Goal: Transaction & Acquisition: Purchase product/service

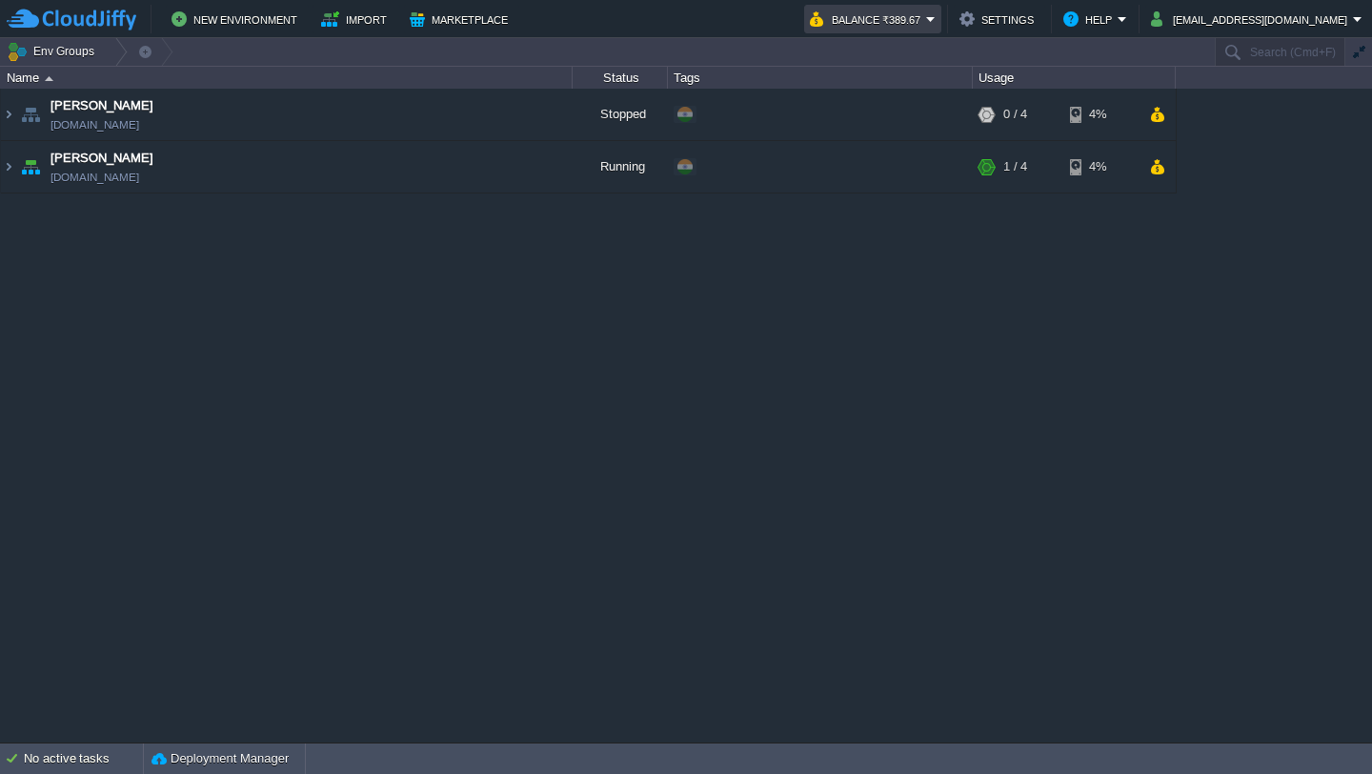
click at [936, 18] on em "Balance ₹389.67" at bounding box center [873, 19] width 126 height 23
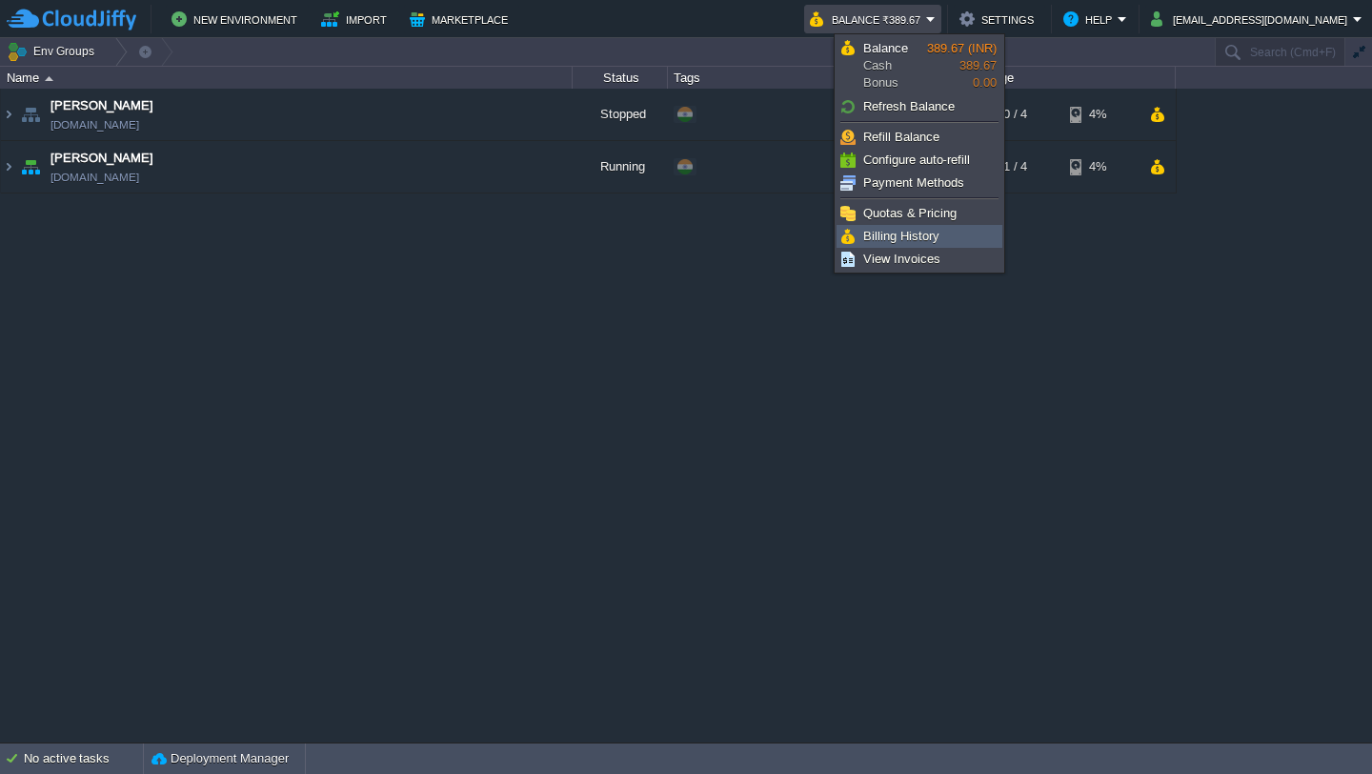
click at [926, 231] on span "Billing History" at bounding box center [901, 236] width 76 height 14
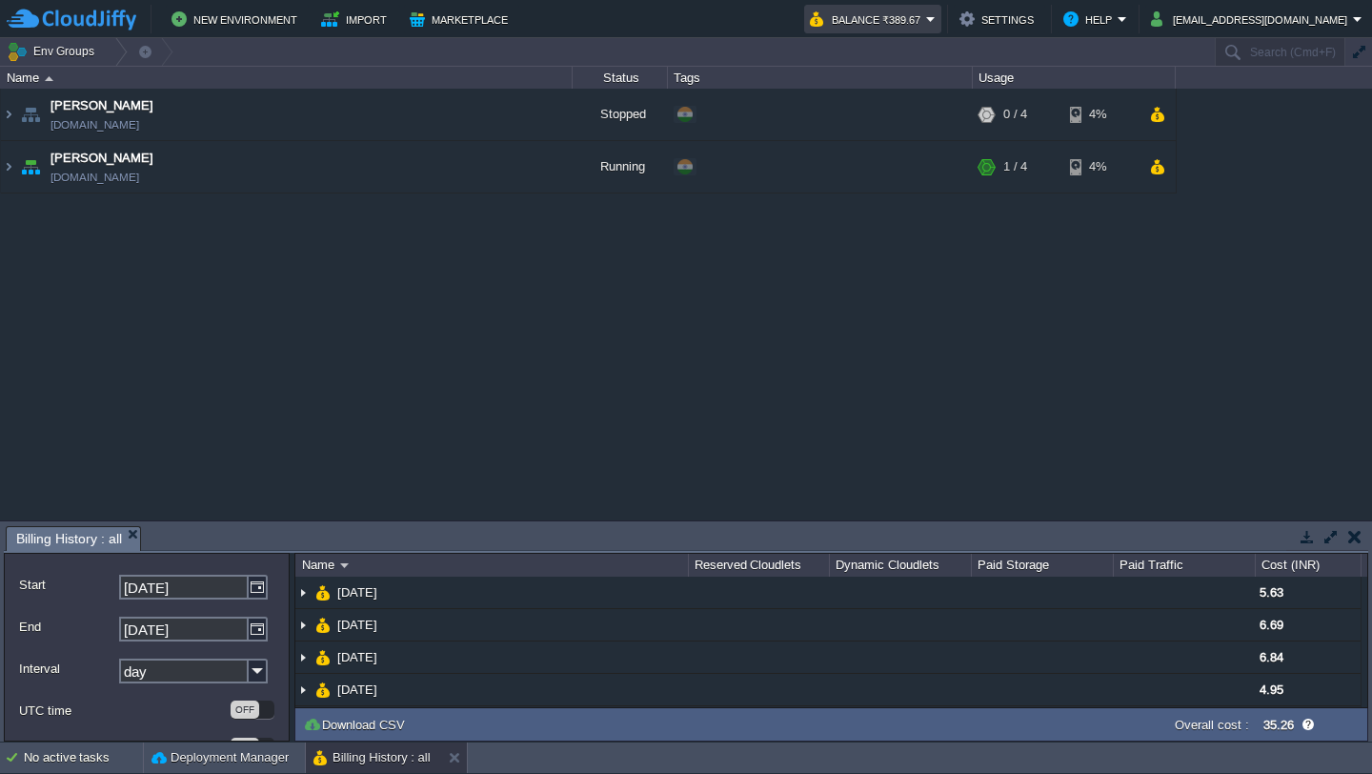
click at [936, 21] on em "Balance ₹389.67" at bounding box center [873, 19] width 126 height 23
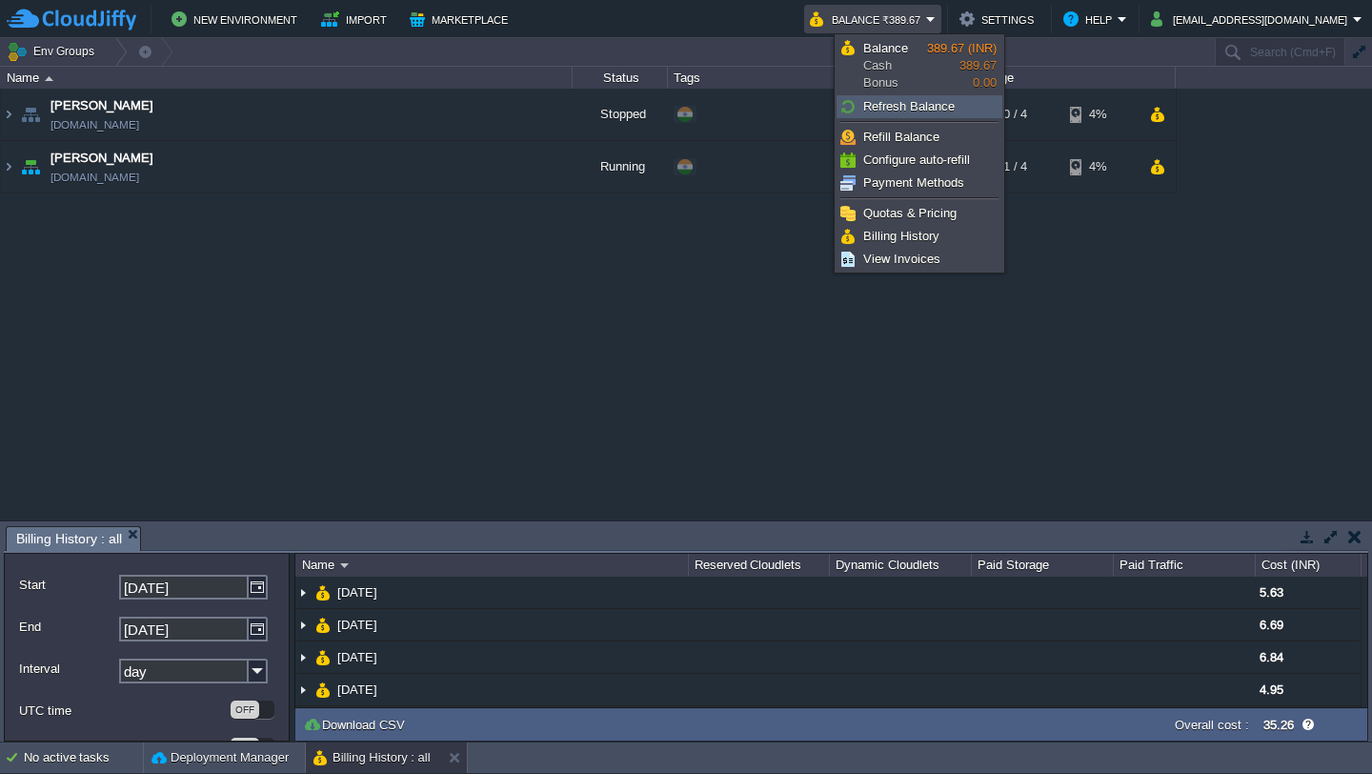
click at [945, 102] on span "Refresh Balance" at bounding box center [908, 106] width 91 height 14
click at [934, 135] on span "Refill Balance" at bounding box center [901, 137] width 76 height 14
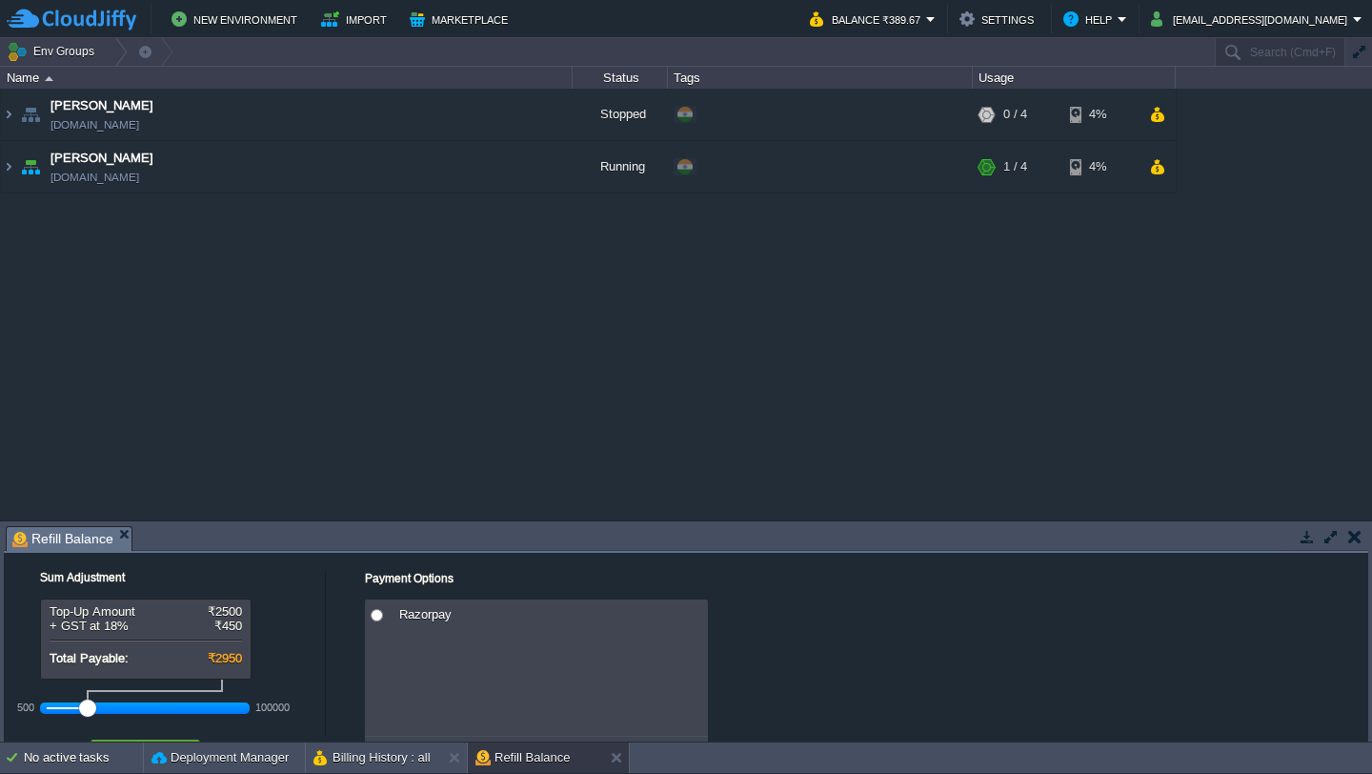
click at [1331, 534] on button "button" at bounding box center [1331, 536] width 17 height 17
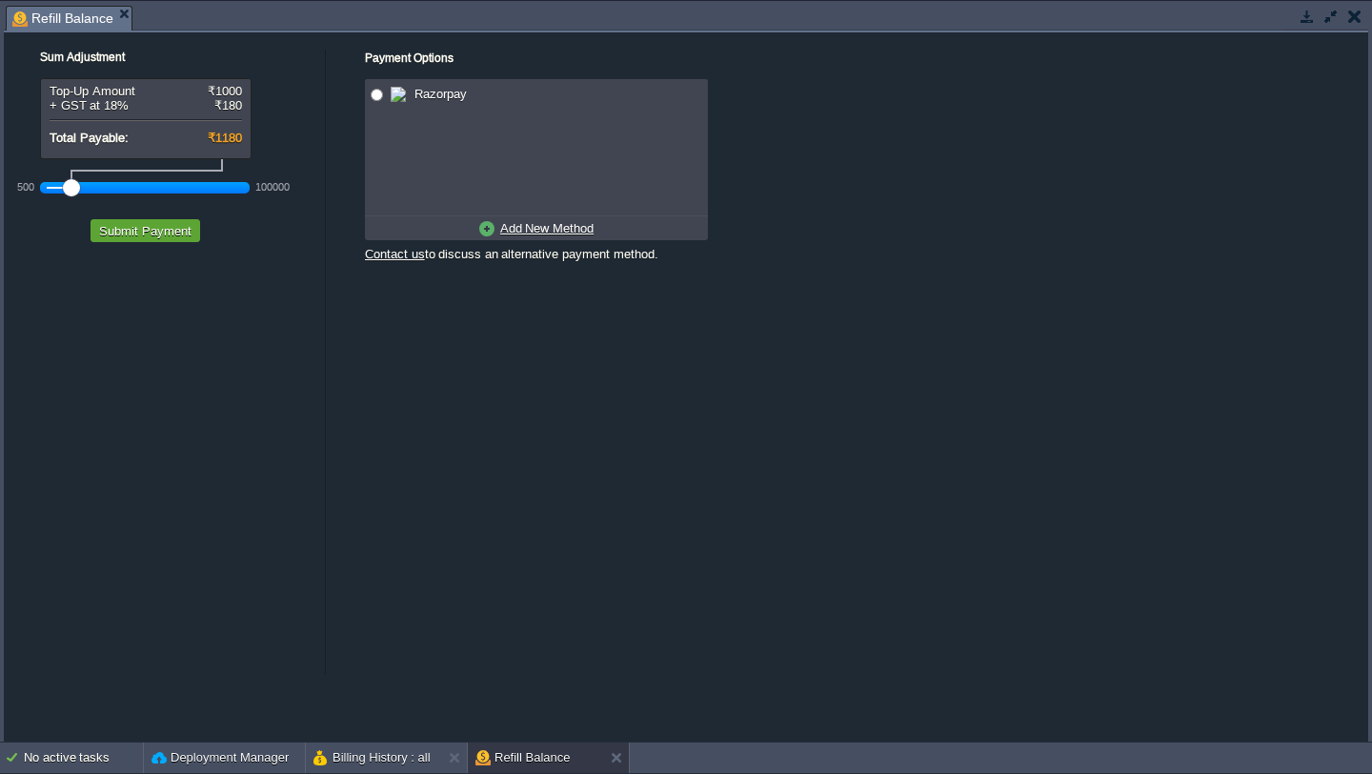
drag, startPoint x: 87, startPoint y: 188, endPoint x: 65, endPoint y: 189, distance: 21.9
click at [65, 189] on div at bounding box center [71, 187] width 17 height 17
click at [161, 232] on button "Submit Payment" at bounding box center [145, 230] width 104 height 17
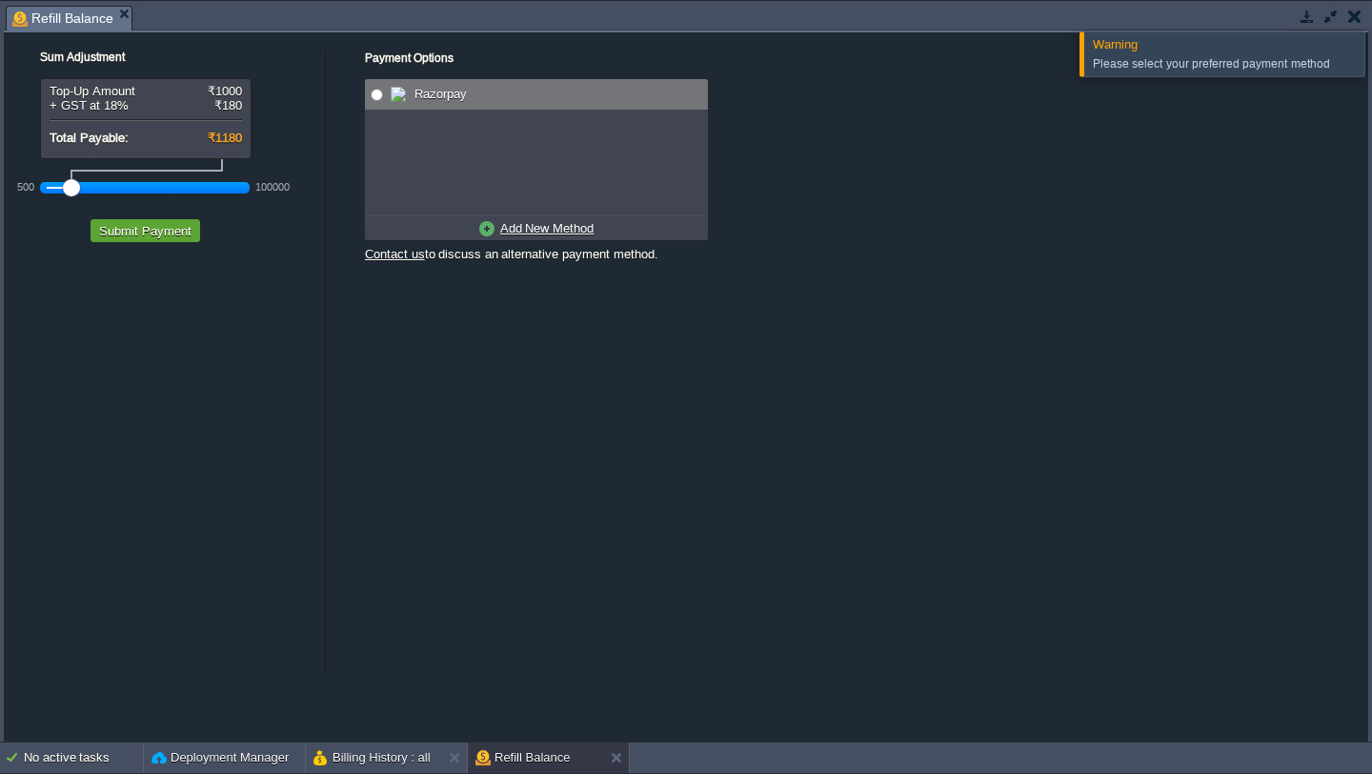
radio input "true"
click at [375, 96] on input "radio" at bounding box center [377, 95] width 12 height 12
click at [439, 96] on span "Razorpay" at bounding box center [438, 94] width 57 height 14
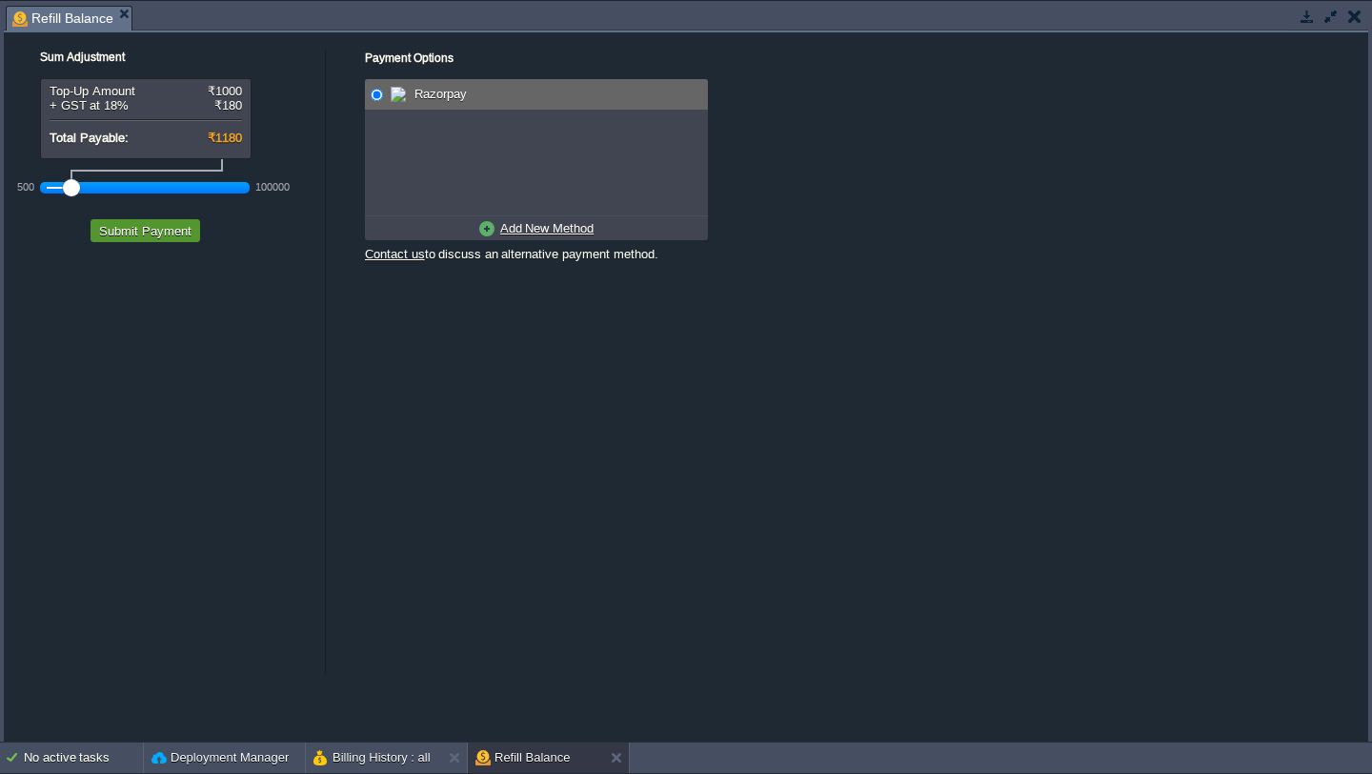
click at [145, 231] on button "Submit Payment" at bounding box center [145, 230] width 104 height 17
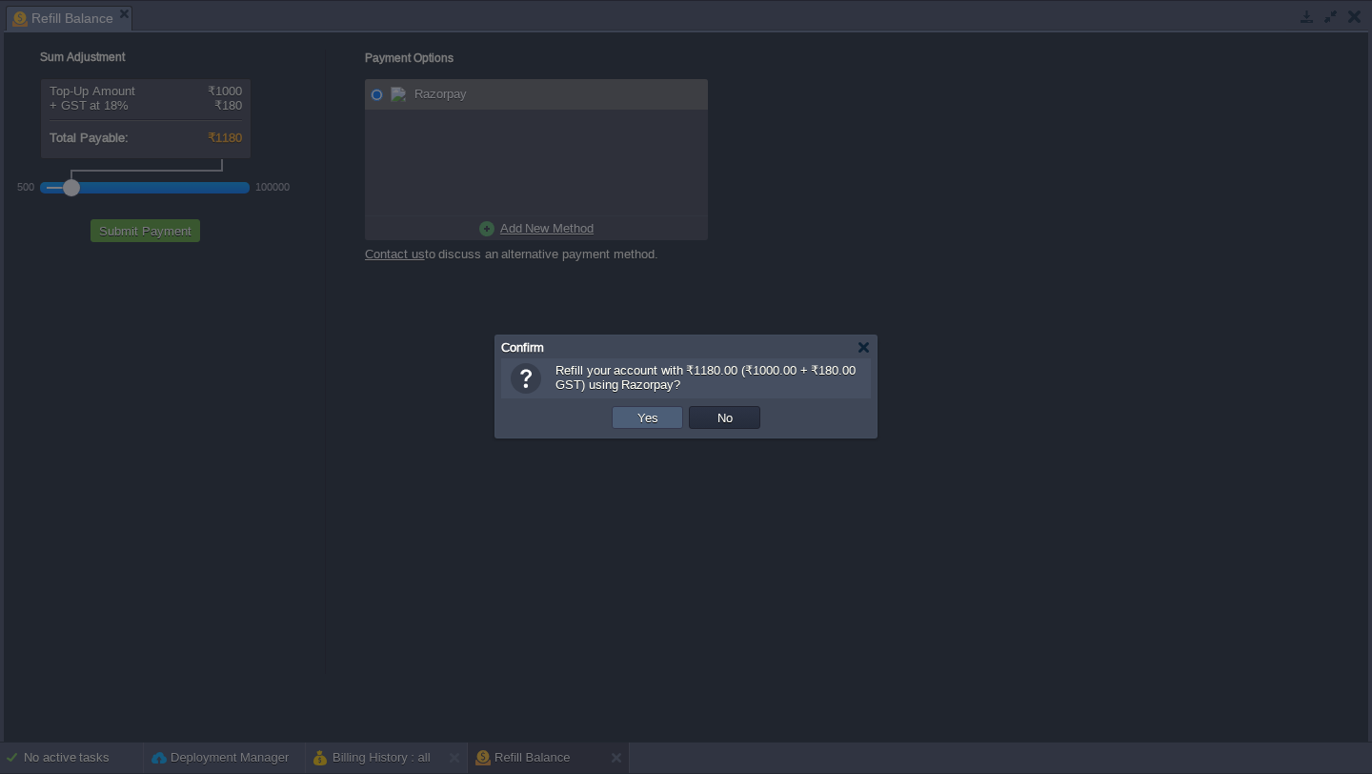
click at [661, 412] on button "Yes" at bounding box center [648, 417] width 32 height 17
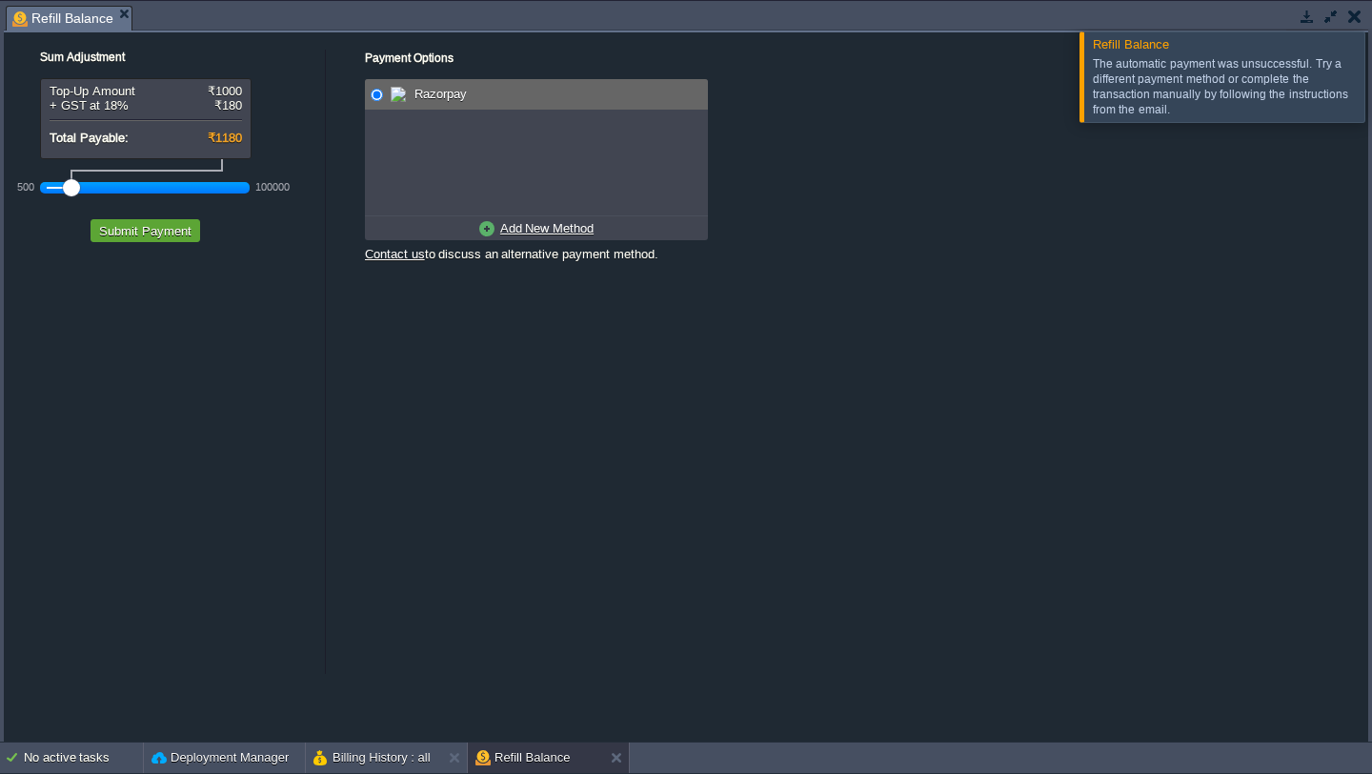
click at [535, 232] on u "Add New Method" at bounding box center [546, 228] width 93 height 14
radio input "true"
click at [414, 95] on span at bounding box center [404, 94] width 27 height 23
click at [561, 227] on u "Use Existing Method" at bounding box center [547, 228] width 114 height 14
click at [445, 91] on span "Razorpay" at bounding box center [438, 94] width 57 height 14
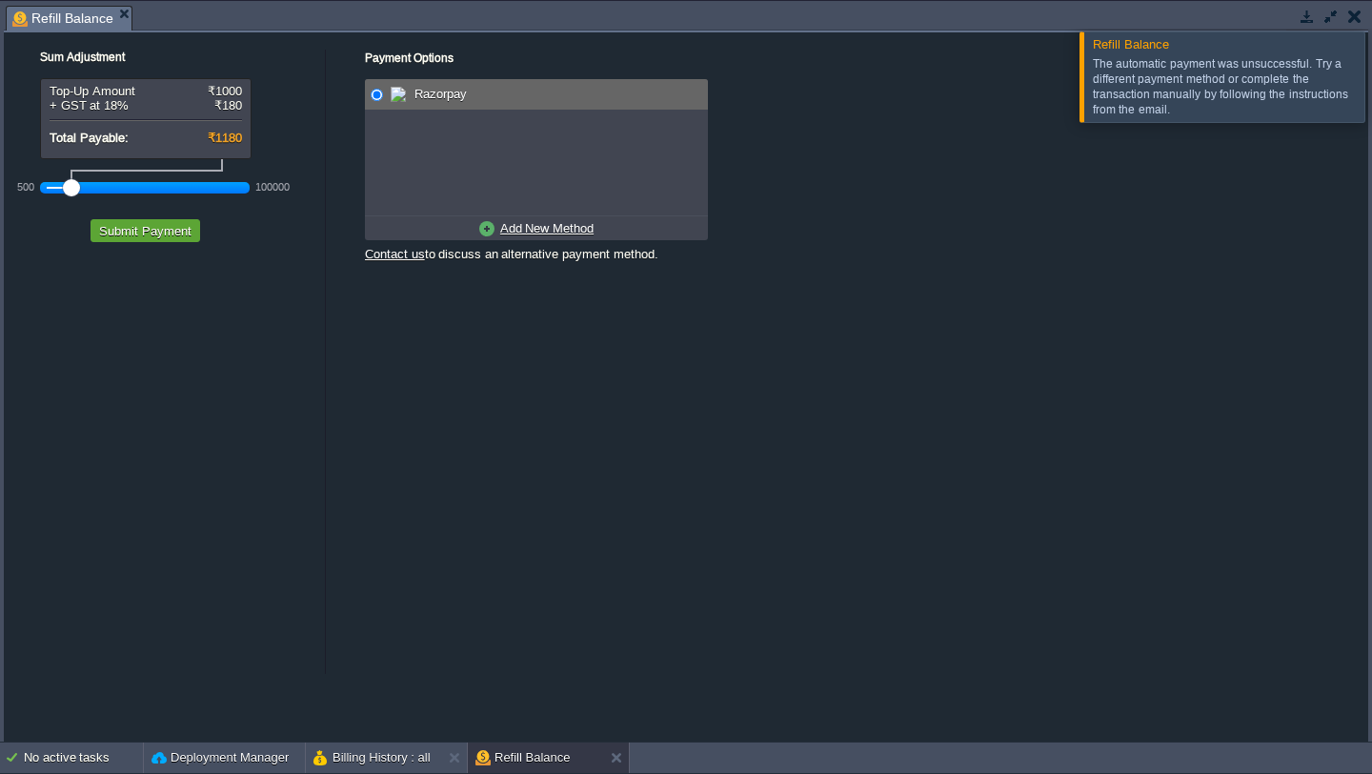
click at [445, 91] on span "Razorpay" at bounding box center [438, 94] width 57 height 14
click at [179, 234] on button "Submit Payment" at bounding box center [145, 230] width 104 height 17
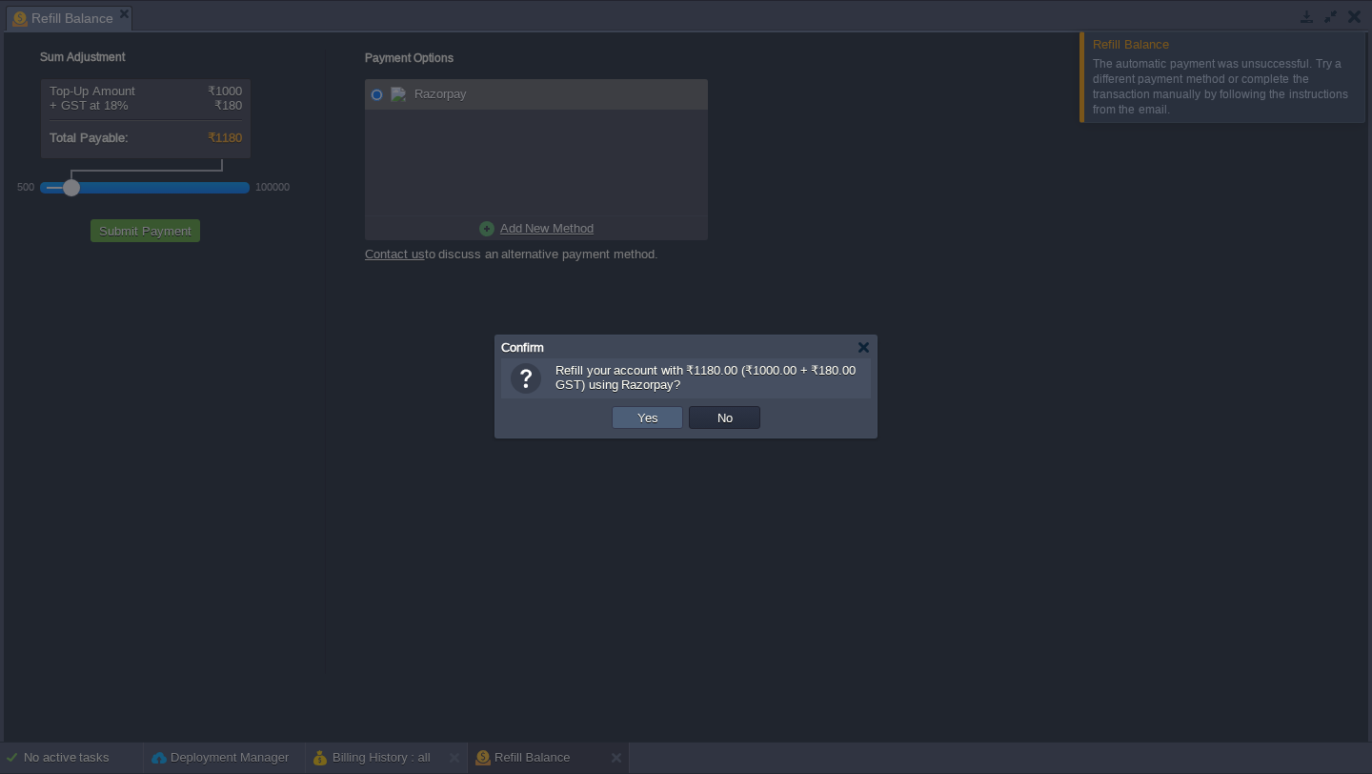
click at [661, 414] on button "Yes" at bounding box center [648, 417] width 32 height 17
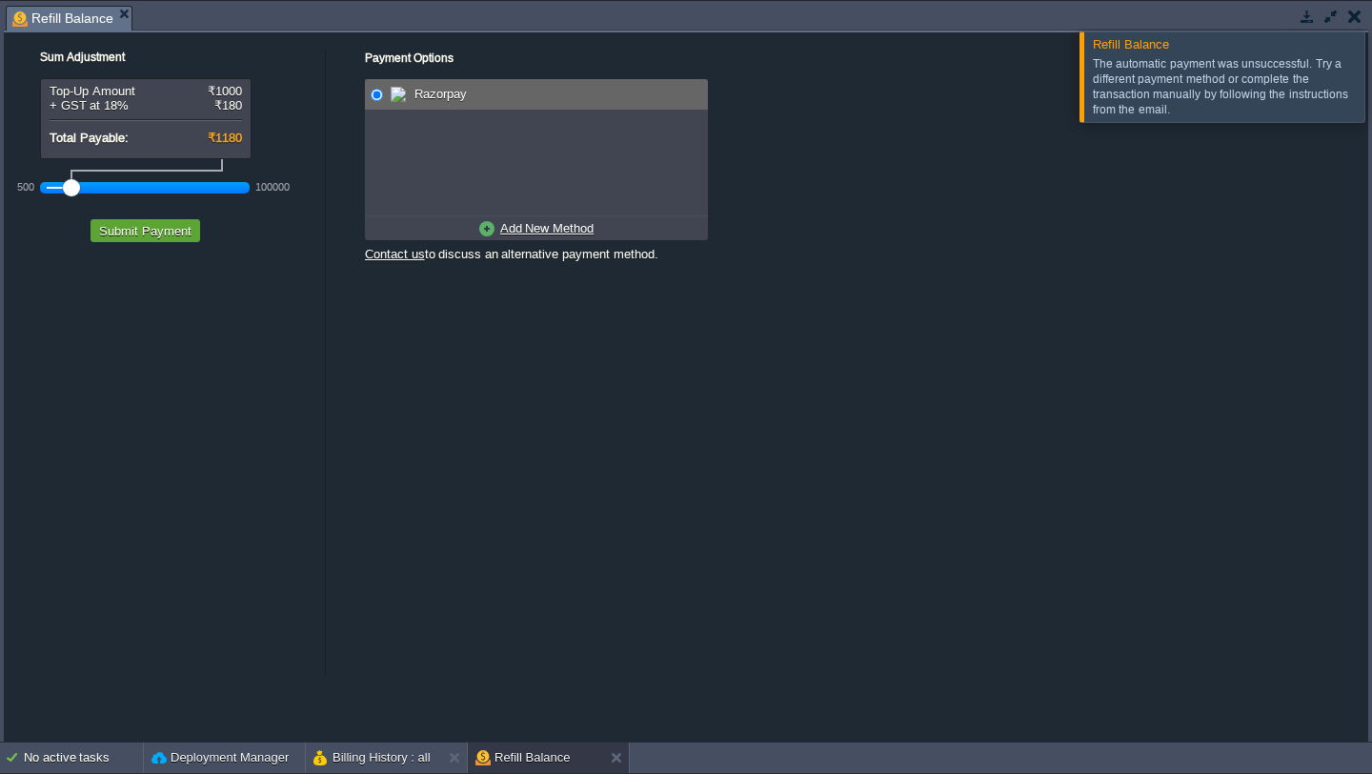
click at [117, 19] on em "Refill Balance" at bounding box center [71, 19] width 119 height 24
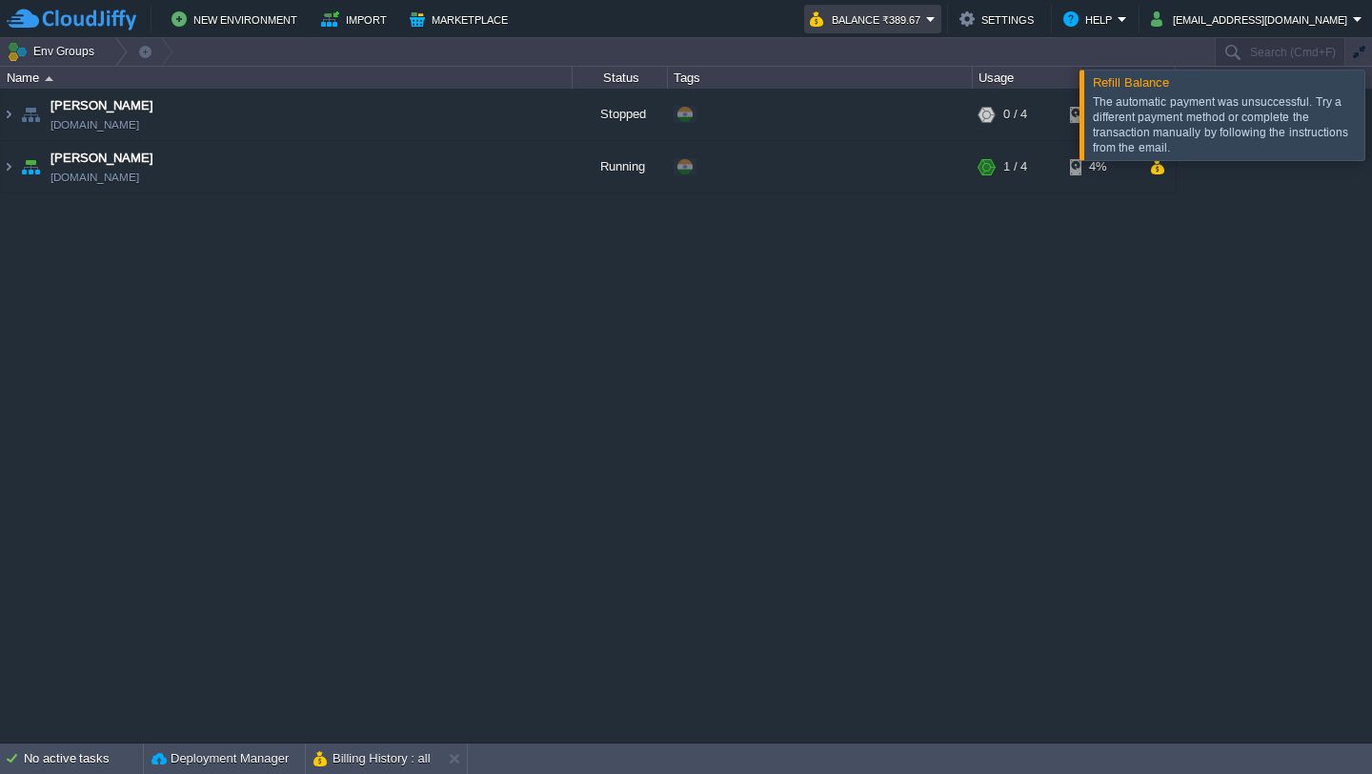
click at [926, 20] on button "Balance ₹389.67" at bounding box center [868, 19] width 116 height 23
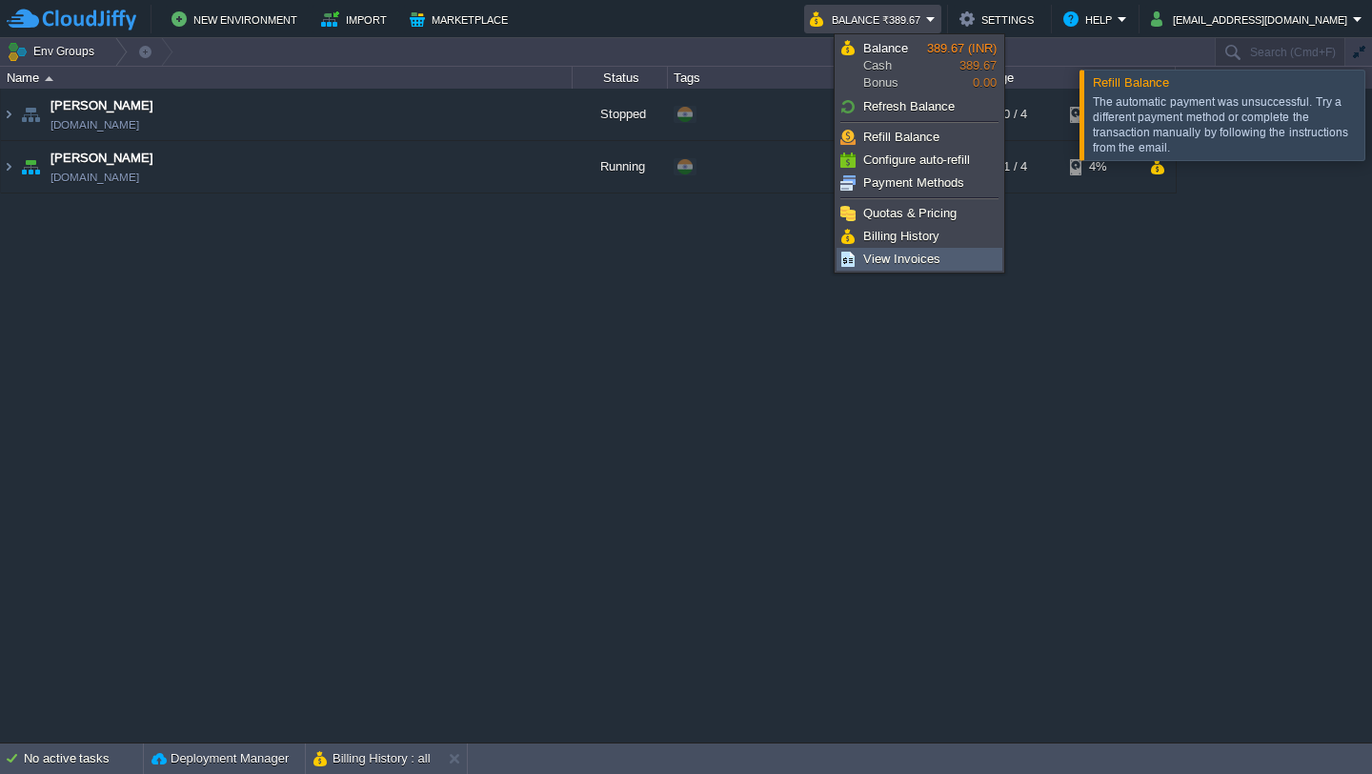
click at [921, 254] on span "View Invoices" at bounding box center [901, 259] width 77 height 14
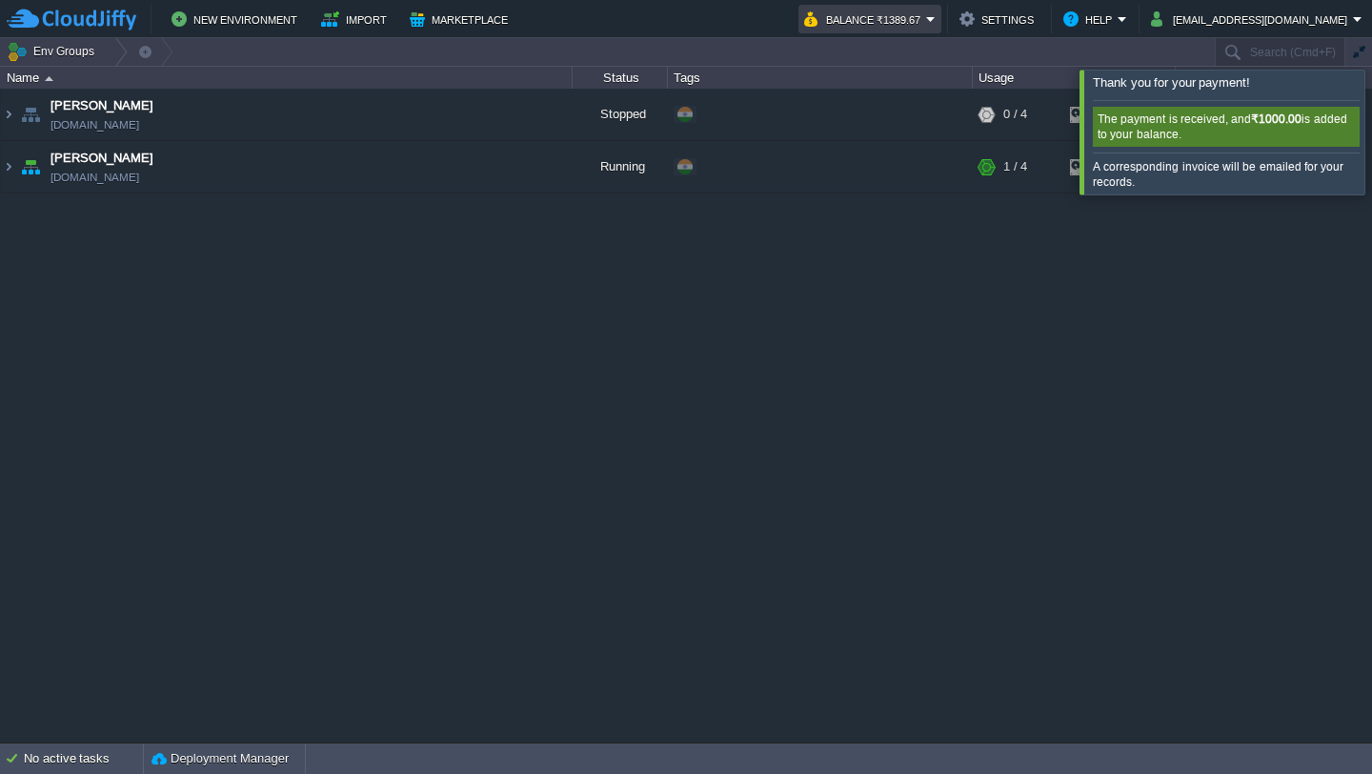
click at [936, 26] on em "Balance ₹1389.67" at bounding box center [870, 19] width 132 height 23
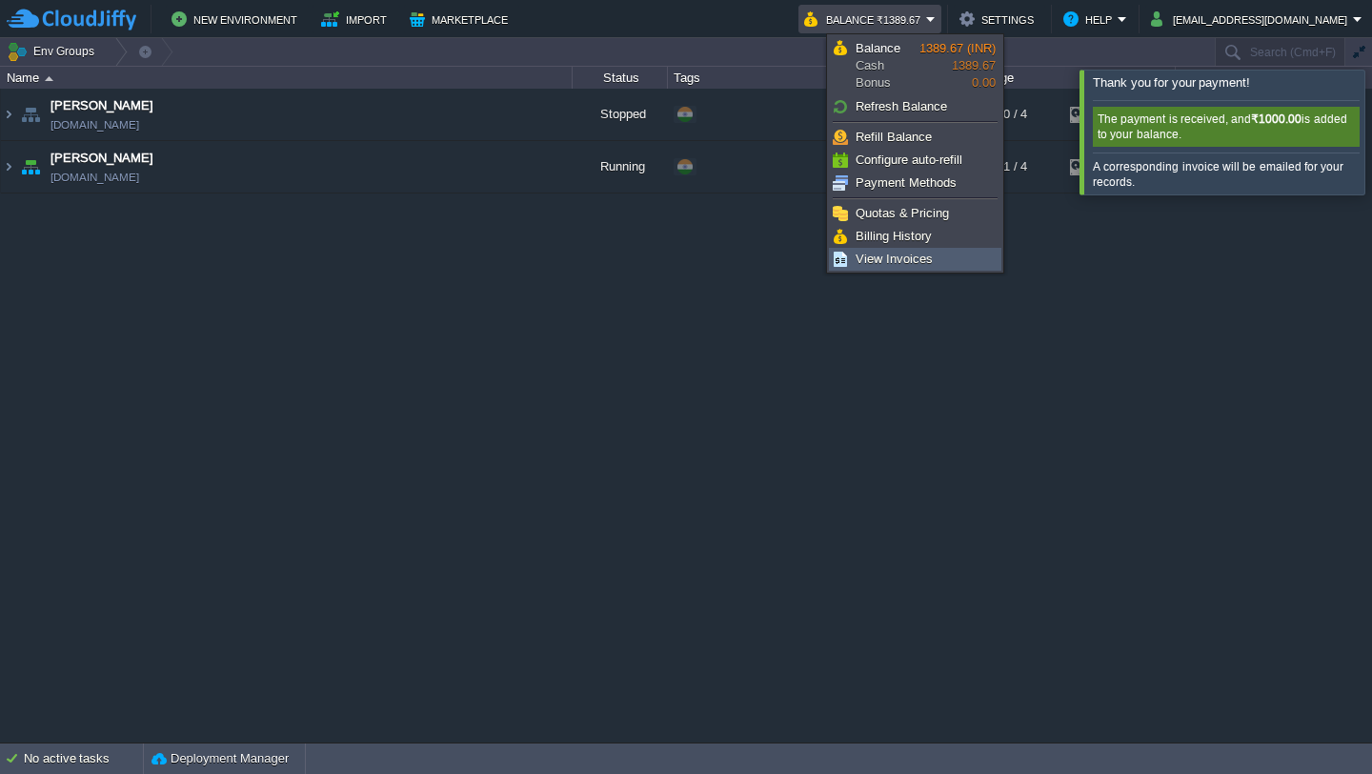
click at [905, 254] on span "View Invoices" at bounding box center [894, 259] width 77 height 14
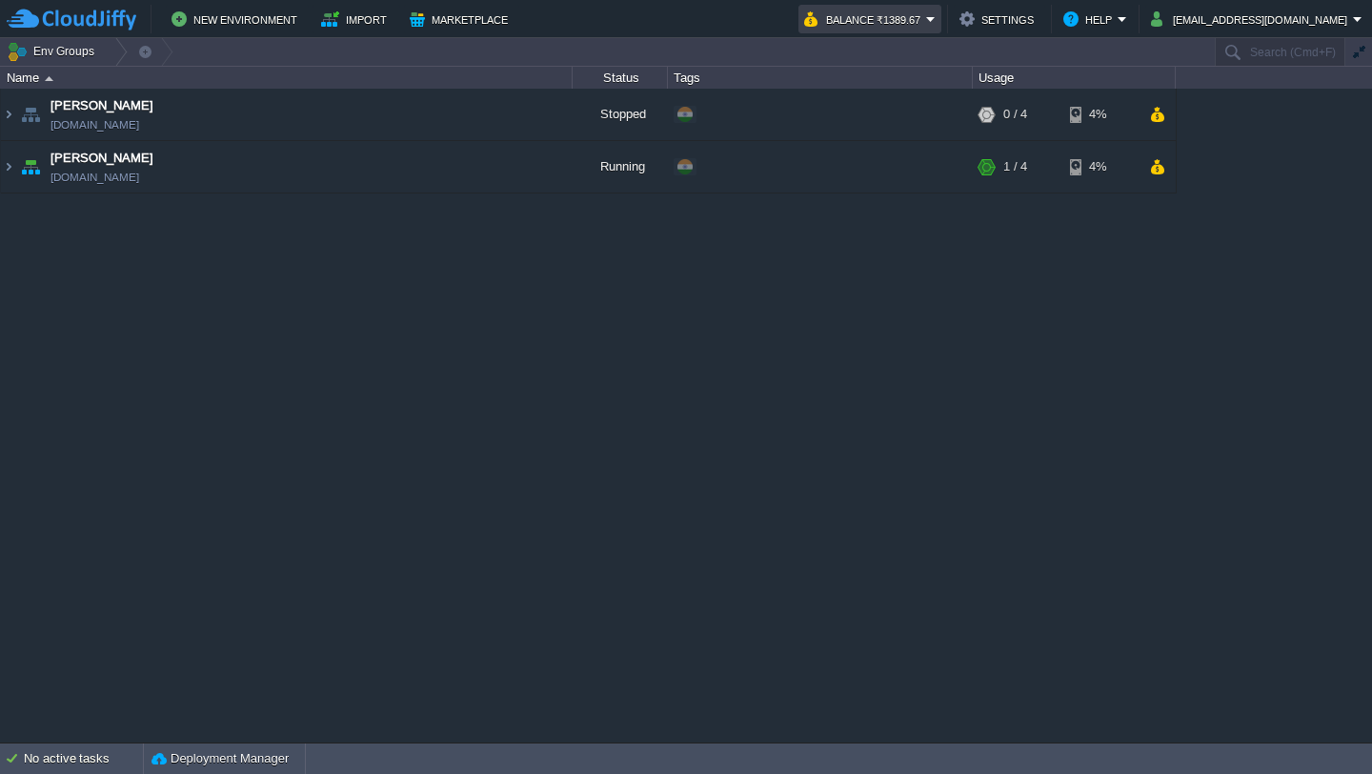
click at [926, 20] on button "Balance ₹1389.67" at bounding box center [865, 19] width 122 height 23
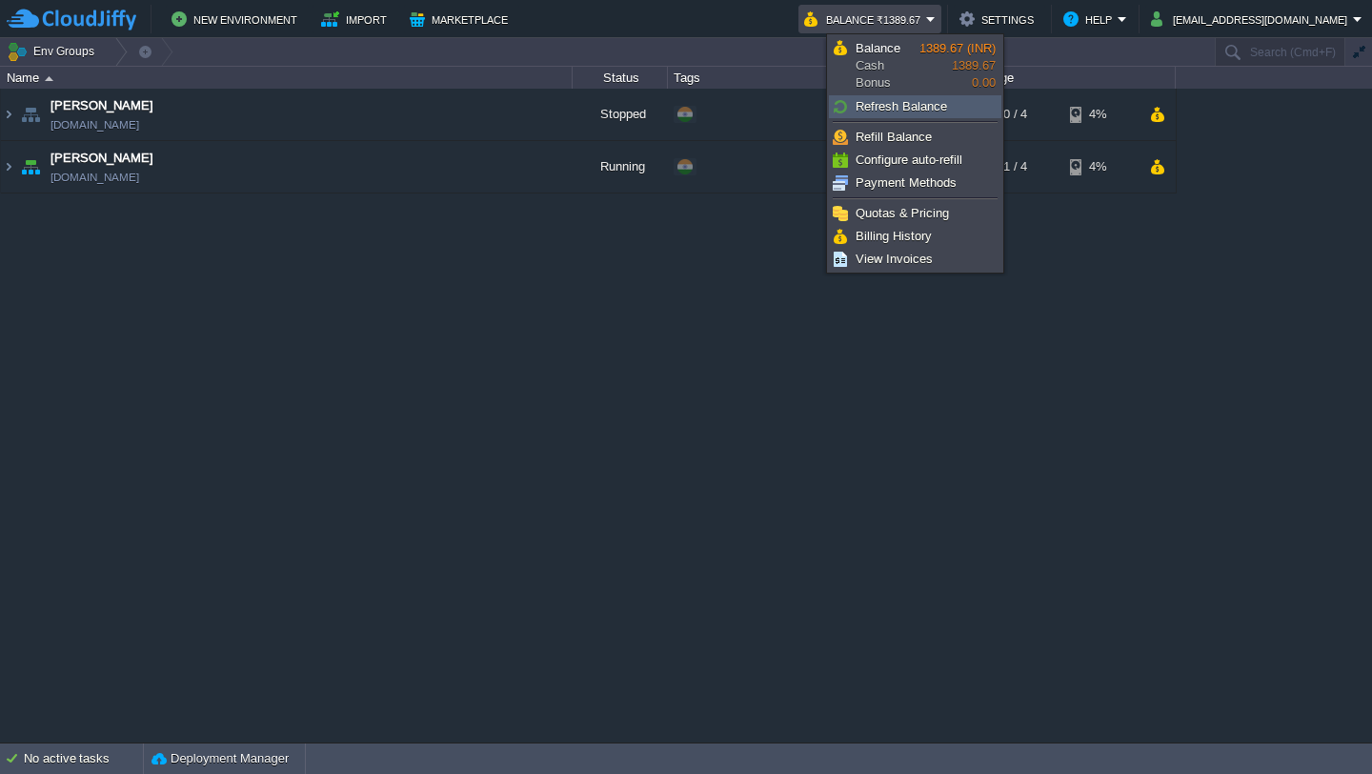
click at [924, 108] on span "Refresh Balance" at bounding box center [901, 106] width 91 height 14
click at [1026, 355] on div "[PERSON_NAME] [DOMAIN_NAME] Stopped + Add to Env Group RAM 0% CPU 0% 0 / 4 4% […" at bounding box center [686, 415] width 1372 height 653
